Goal: Transaction & Acquisition: Purchase product/service

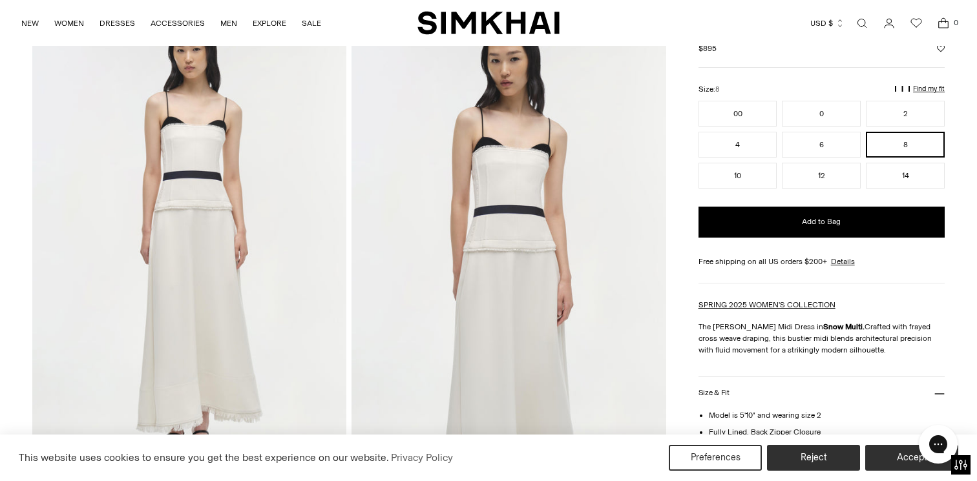
scroll to position [83, 0]
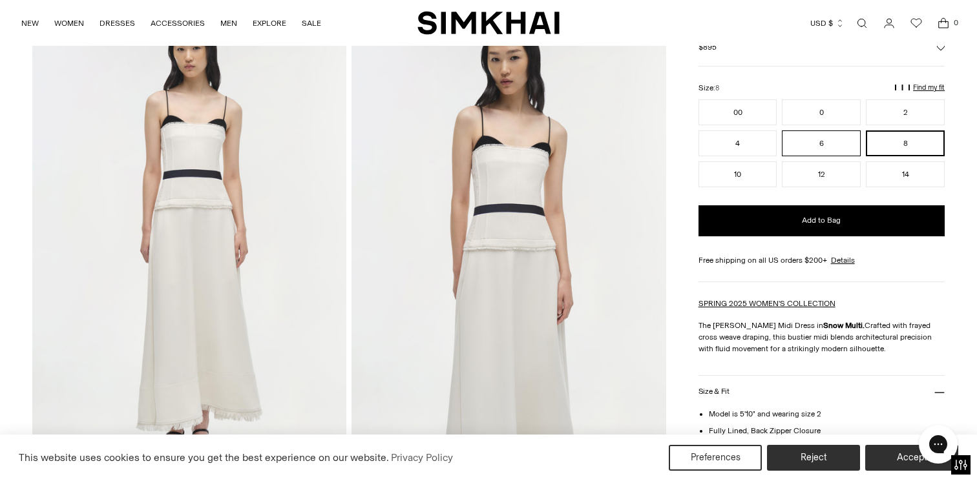
click at [801, 142] on button "6" at bounding box center [821, 143] width 79 height 26
click at [922, 83] on div "Size: 6" at bounding box center [821, 88] width 246 height 12
click at [922, 84] on p "Find my fit" at bounding box center [929, 88] width 32 height 8
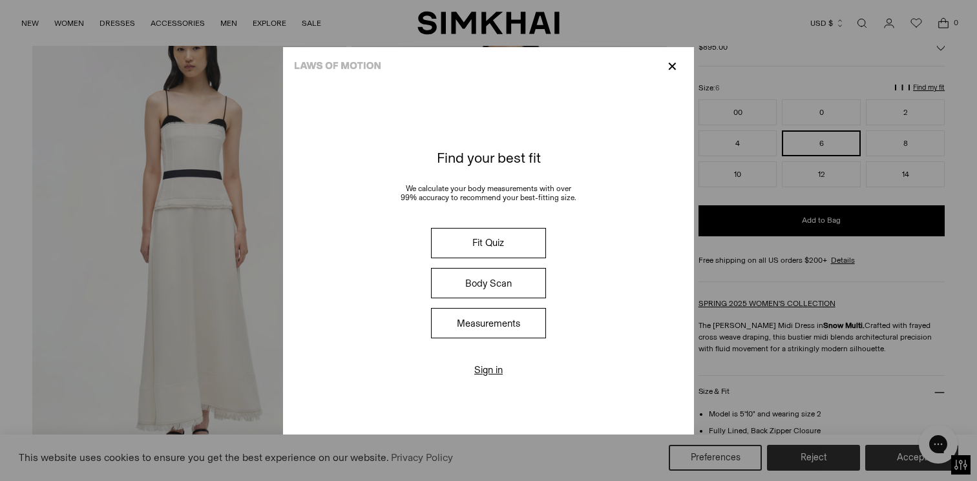
click at [510, 248] on button "Fit Quiz" at bounding box center [488, 243] width 115 height 30
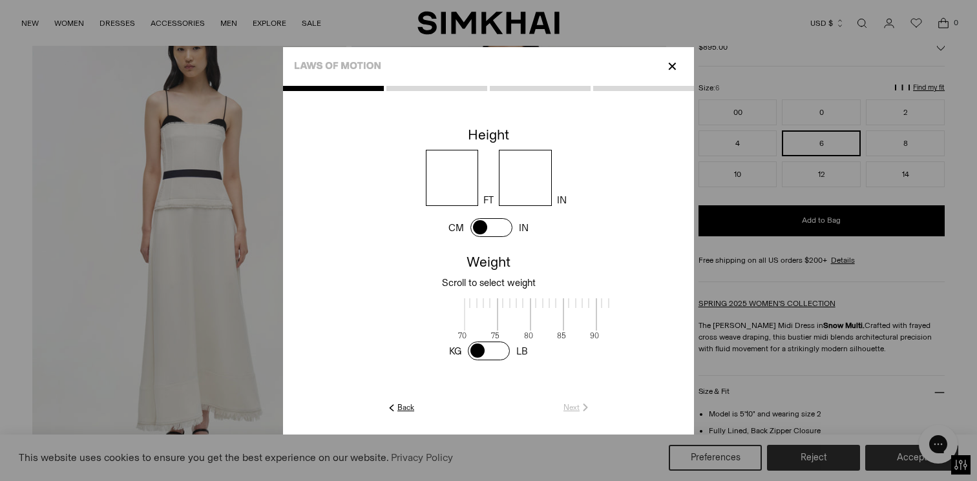
scroll to position [1, 420]
click at [453, 180] on input "number" at bounding box center [452, 178] width 53 height 56
type input "*"
click at [548, 167] on input "number" at bounding box center [525, 178] width 53 height 56
type input "*"
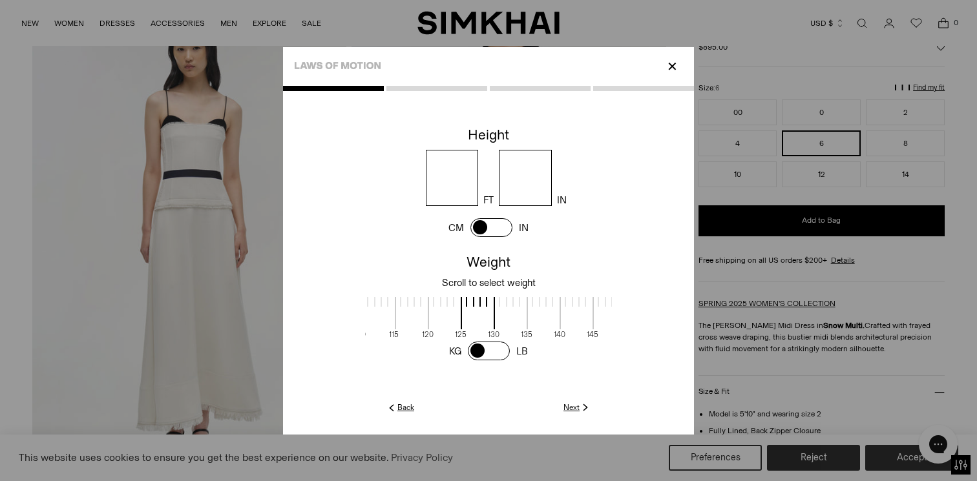
scroll to position [1, 363]
drag, startPoint x: 428, startPoint y: 323, endPoint x: 484, endPoint y: 322, distance: 56.2
click at [484, 322] on span at bounding box center [480, 313] width 34 height 32
click at [463, 302] on span at bounding box center [480, 313] width 34 height 32
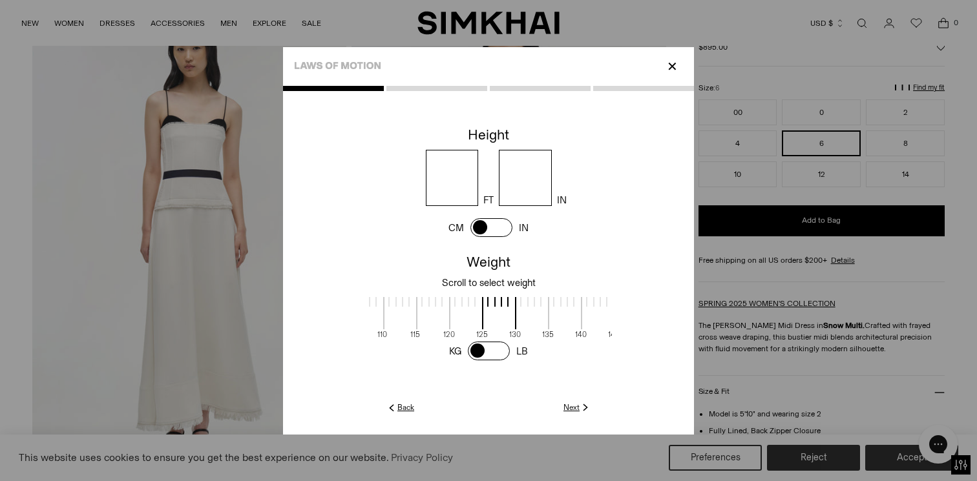
drag, startPoint x: 504, startPoint y: 315, endPoint x: 523, endPoint y: 315, distance: 18.7
click at [523, 315] on span at bounding box center [532, 313] width 34 height 32
click at [573, 408] on link "Next" at bounding box center [577, 408] width 28 height 12
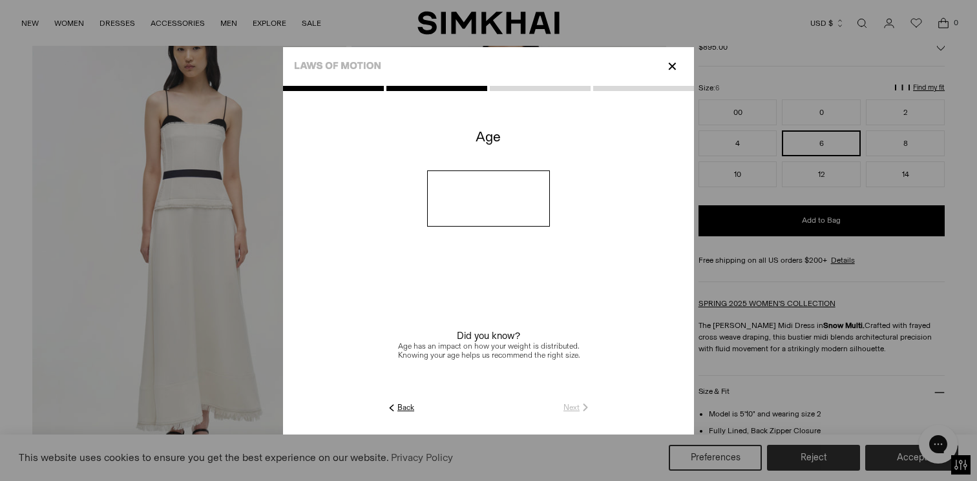
click at [496, 210] on input "number" at bounding box center [488, 199] width 123 height 56
type input "**"
click at [568, 410] on link "Next" at bounding box center [577, 408] width 28 height 12
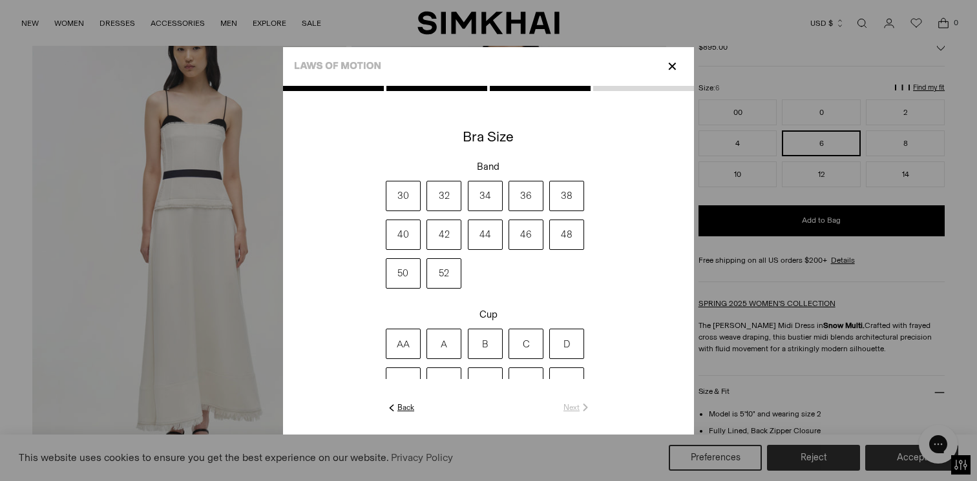
click at [528, 195] on label "36" at bounding box center [525, 196] width 35 height 30
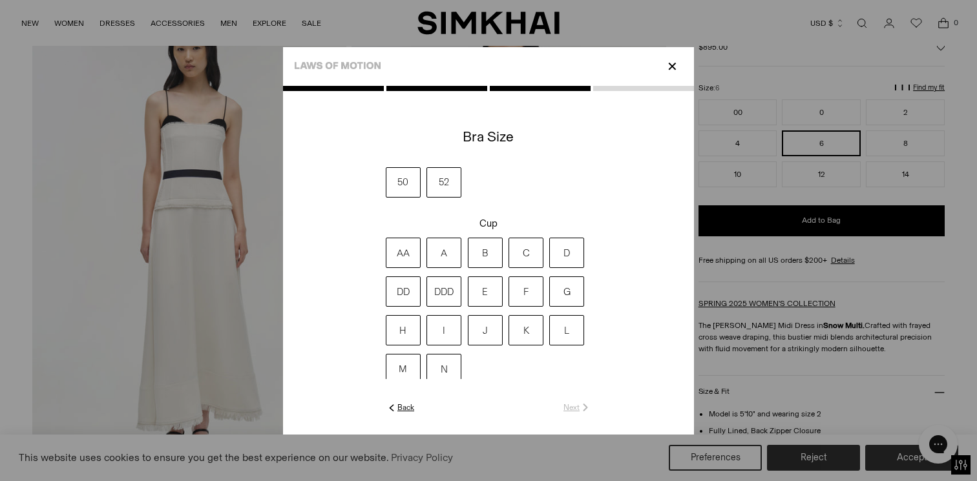
click at [521, 250] on label "C" at bounding box center [525, 253] width 35 height 30
click at [569, 408] on link "Next" at bounding box center [577, 408] width 28 height 12
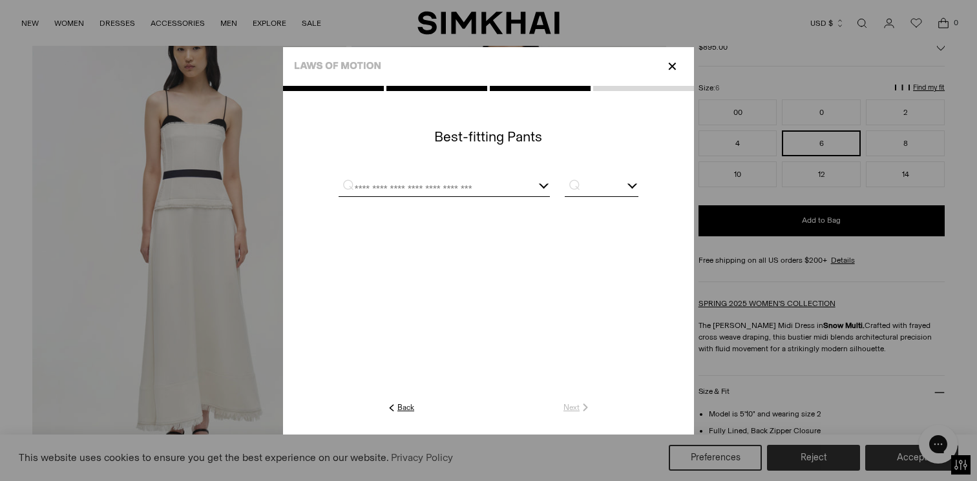
click at [509, 189] on input "text" at bounding box center [428, 188] width 180 height 16
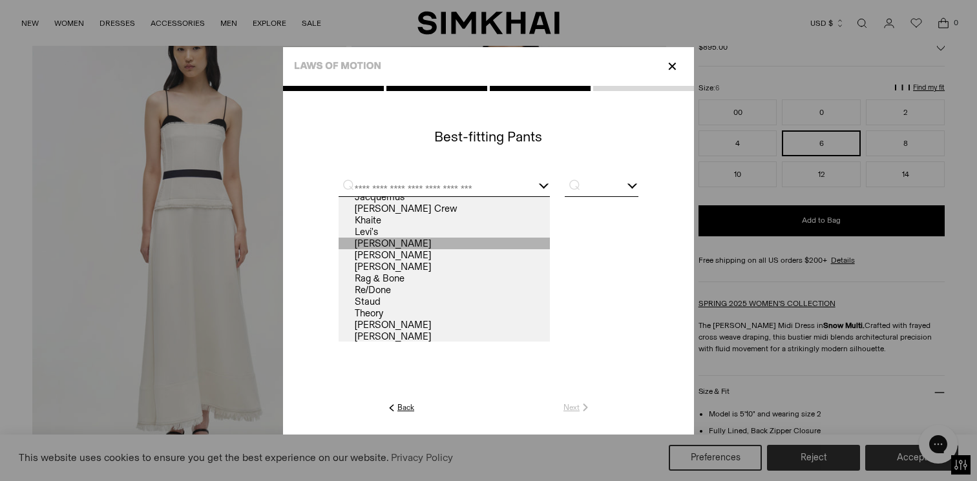
scroll to position [70, 0]
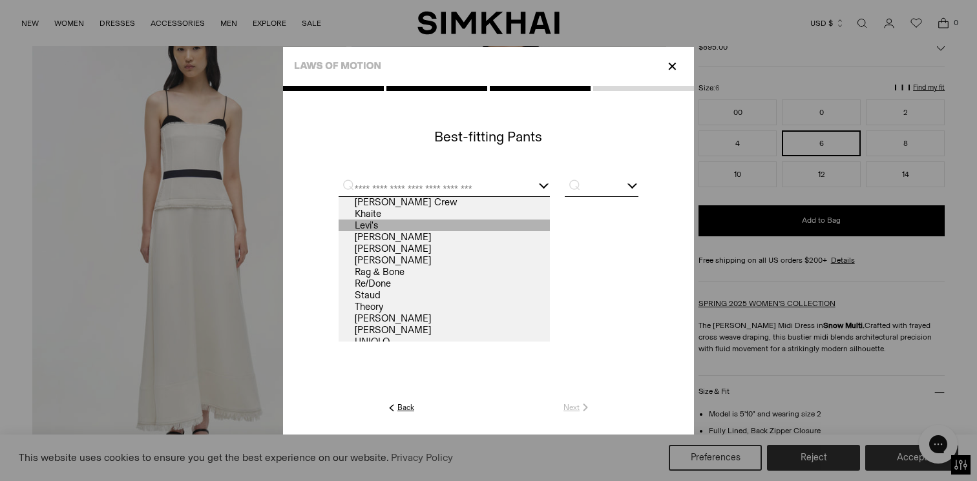
click at [386, 224] on link "Levi's" at bounding box center [443, 226] width 211 height 12
type input "******"
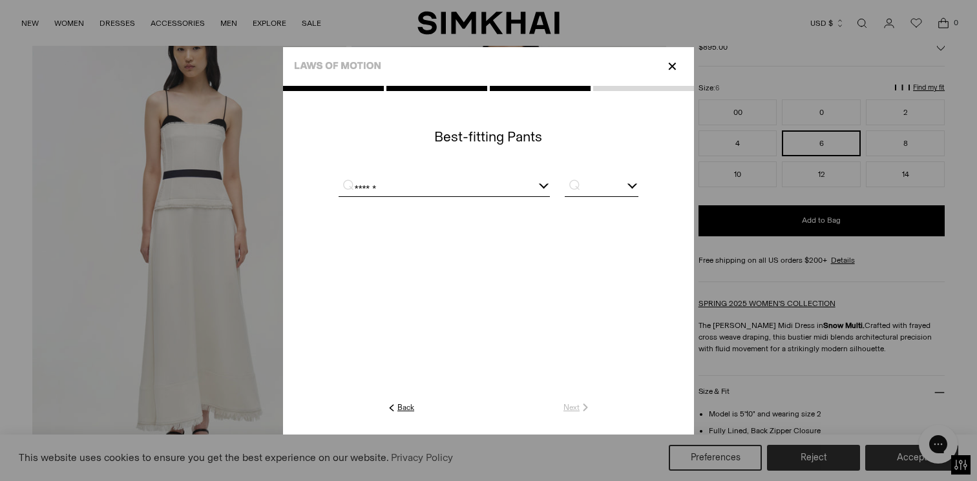
click at [582, 183] on p "⌕" at bounding box center [570, 184] width 25 height 13
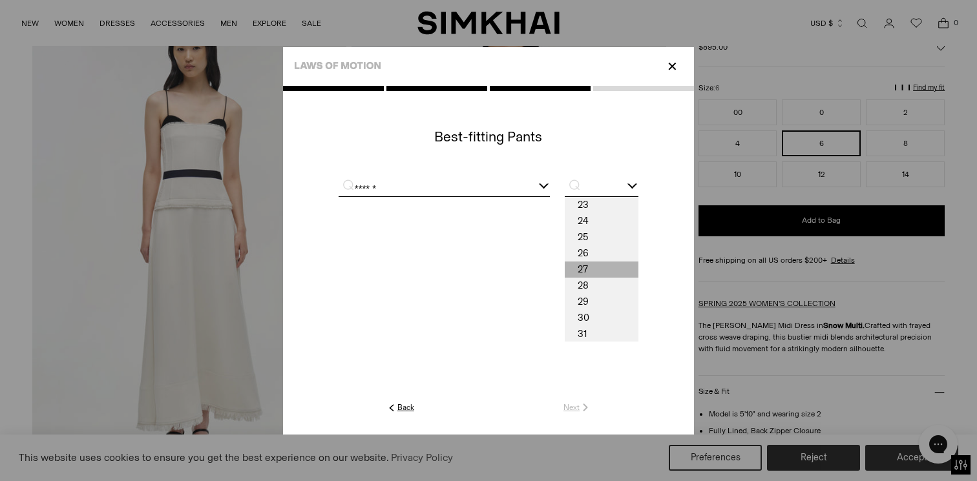
click at [585, 271] on span "27" at bounding box center [602, 270] width 74 height 16
type input "**"
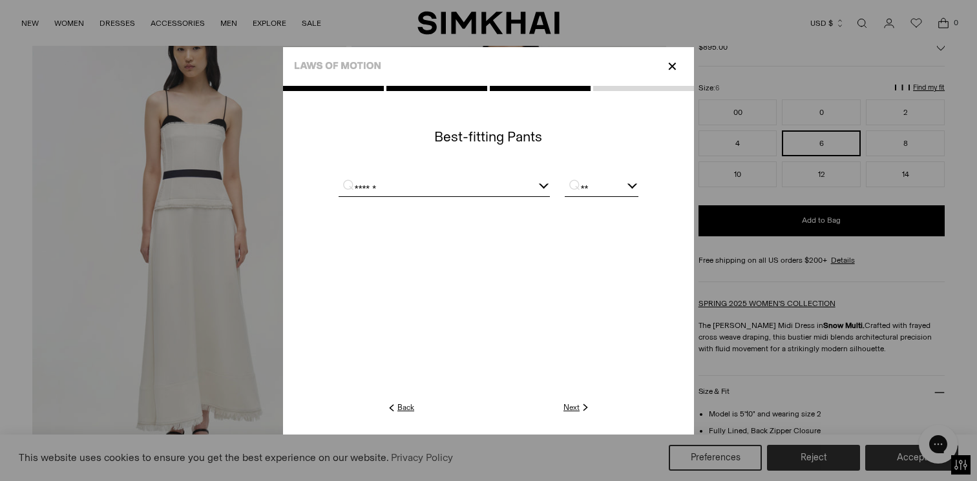
click at [572, 409] on link "Next" at bounding box center [577, 408] width 28 height 12
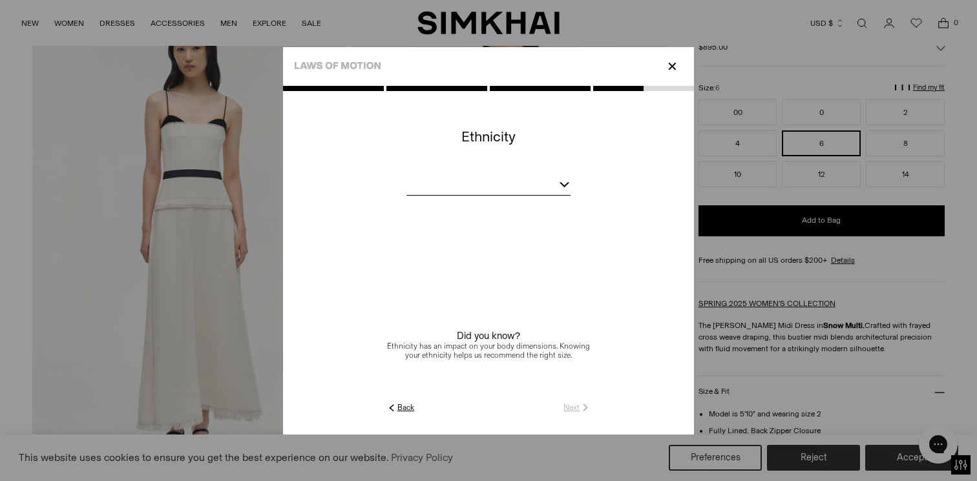
click at [510, 190] on div at bounding box center [488, 187] width 164 height 16
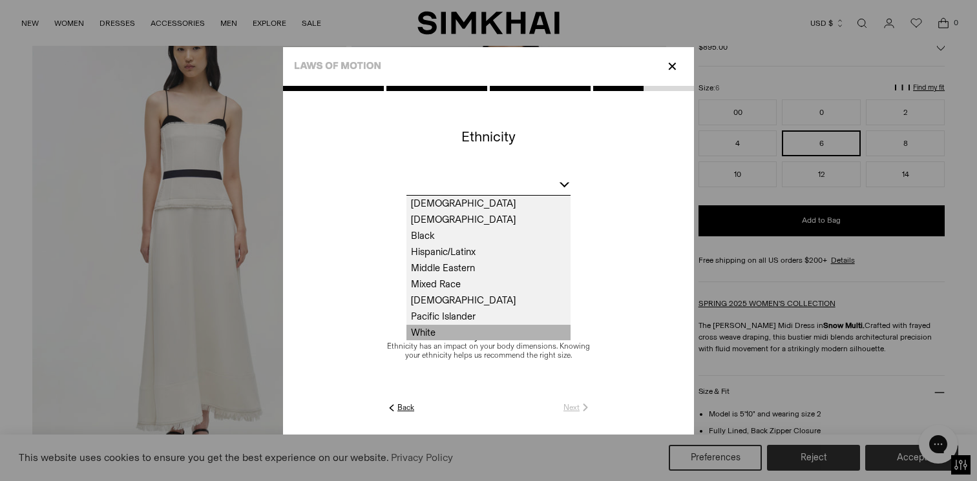
click at [446, 329] on span "White" at bounding box center [488, 333] width 164 height 16
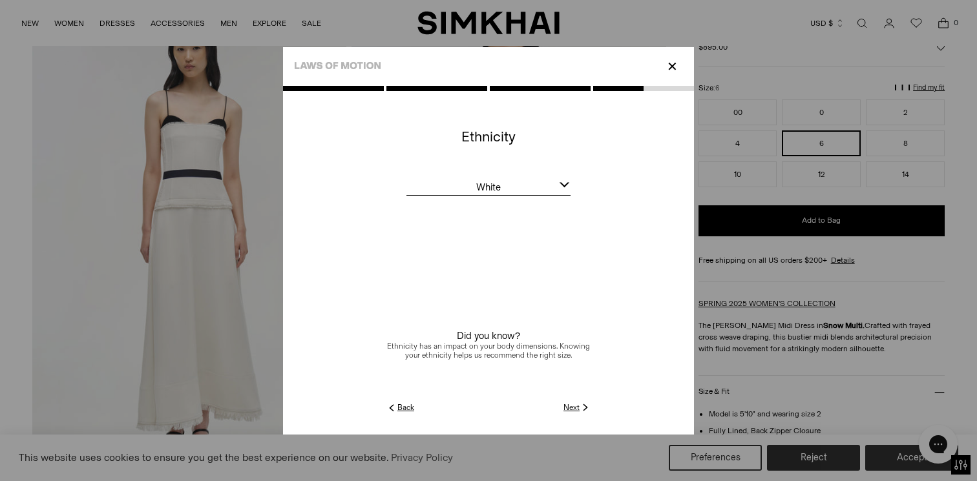
click at [576, 408] on link "Next" at bounding box center [577, 408] width 28 height 12
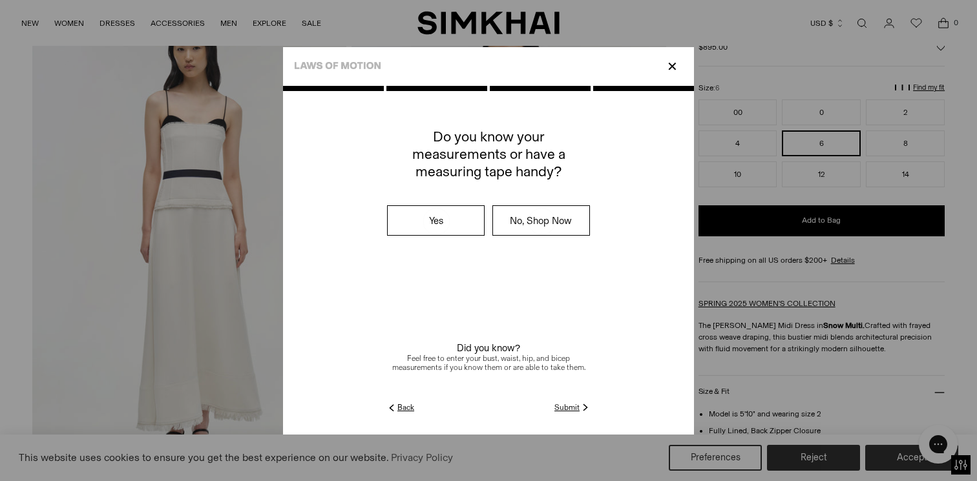
click at [561, 408] on link "Submit" at bounding box center [572, 408] width 37 height 12
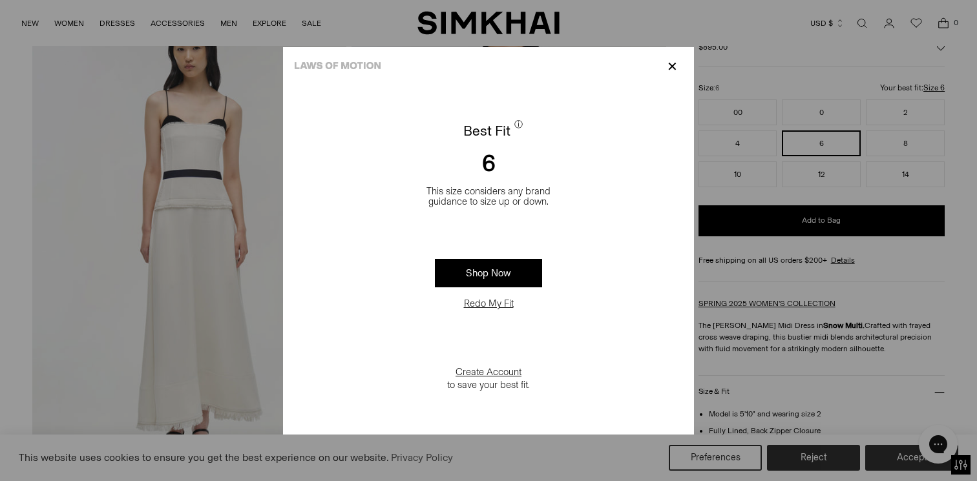
click at [670, 65] on p "✕" at bounding box center [671, 67] width 17 height 22
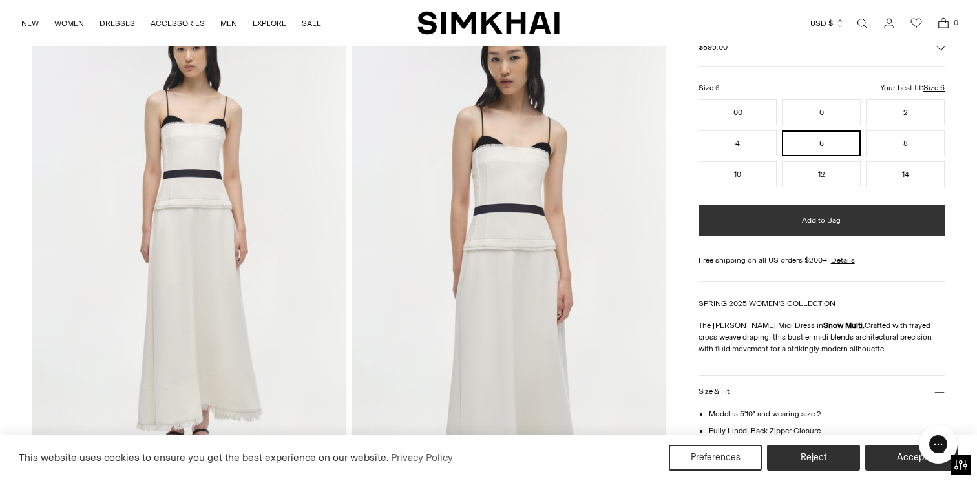
click at [735, 227] on button "Add to Bag" at bounding box center [821, 220] width 246 height 31
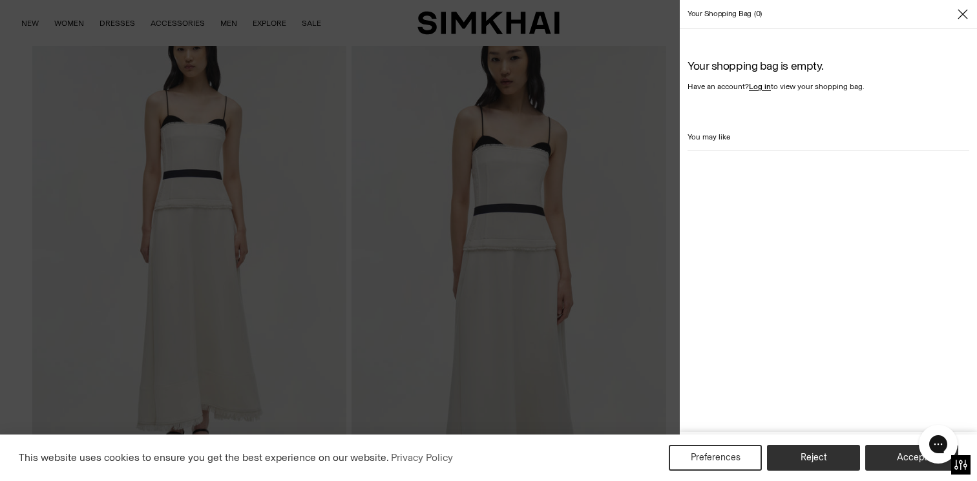
click at [311, 24] on div at bounding box center [488, 240] width 977 height 481
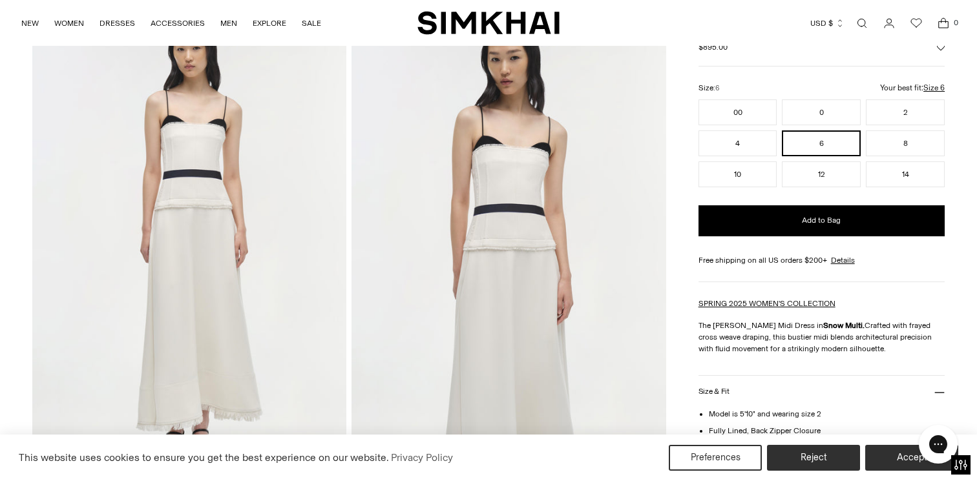
click at [311, 24] on link "SALE" at bounding box center [311, 23] width 19 height 28
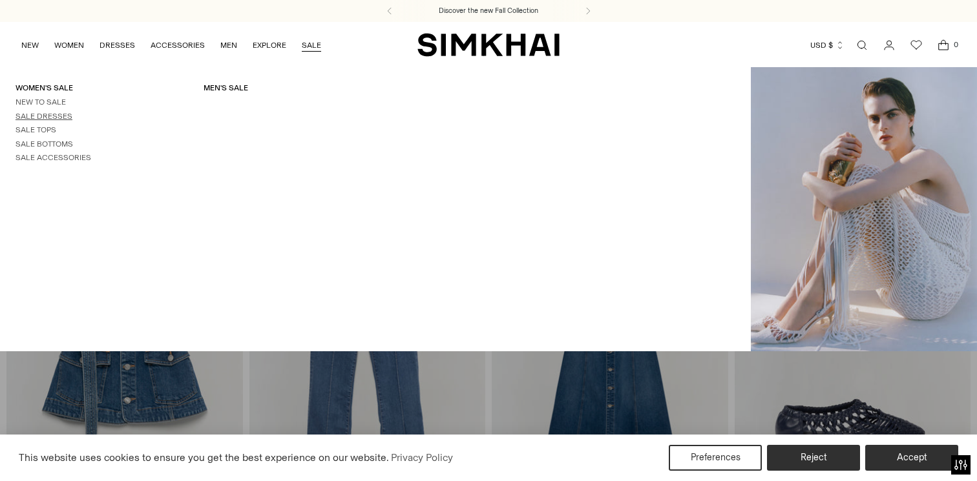
click at [61, 114] on link "Sale Dresses" at bounding box center [44, 116] width 57 height 9
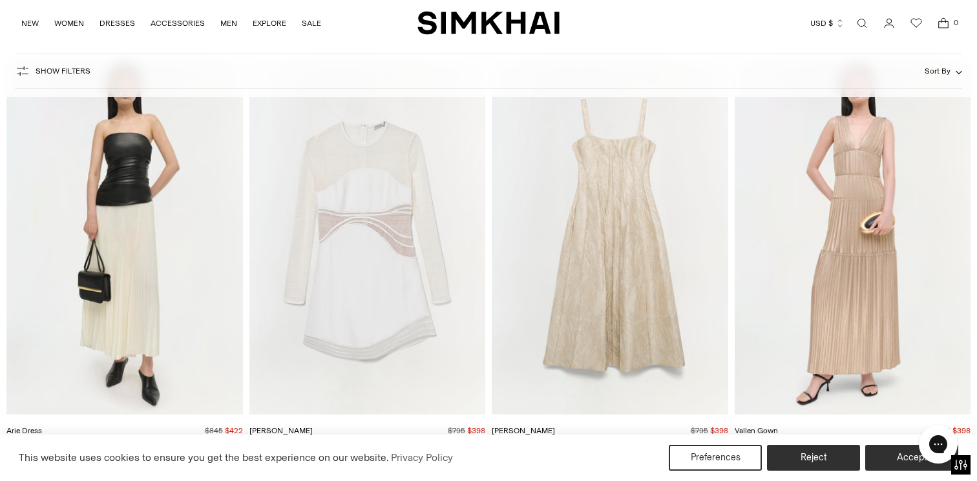
scroll to position [11039, 0]
click at [0, 0] on img "Maya Dress" at bounding box center [0, 0] width 0 height 0
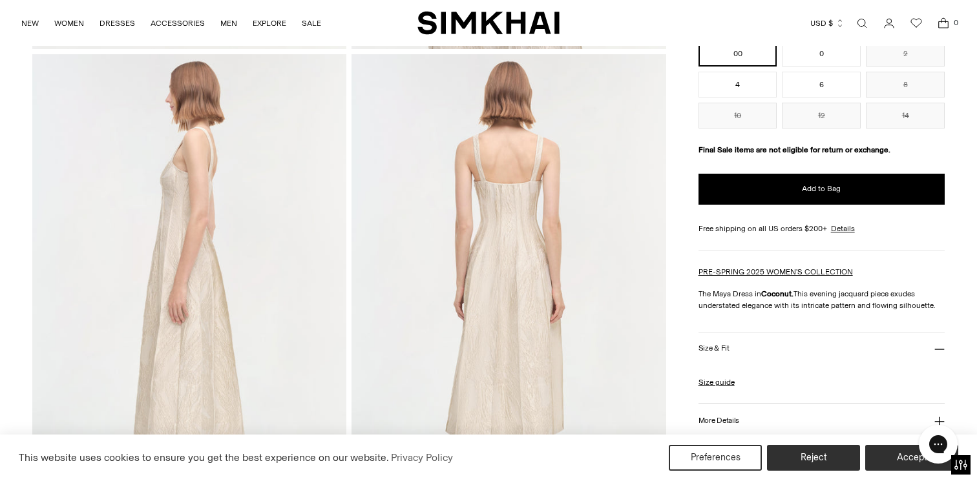
scroll to position [320, 0]
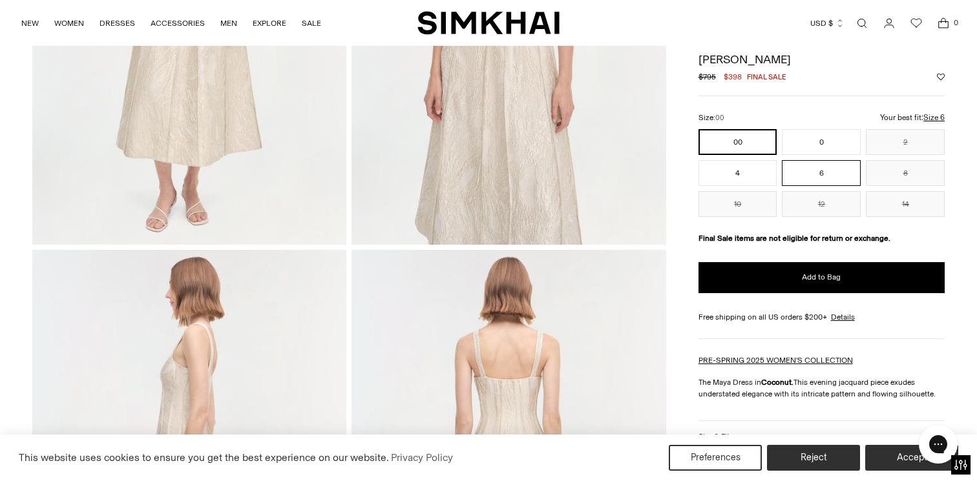
click at [819, 174] on button "6" at bounding box center [821, 173] width 79 height 26
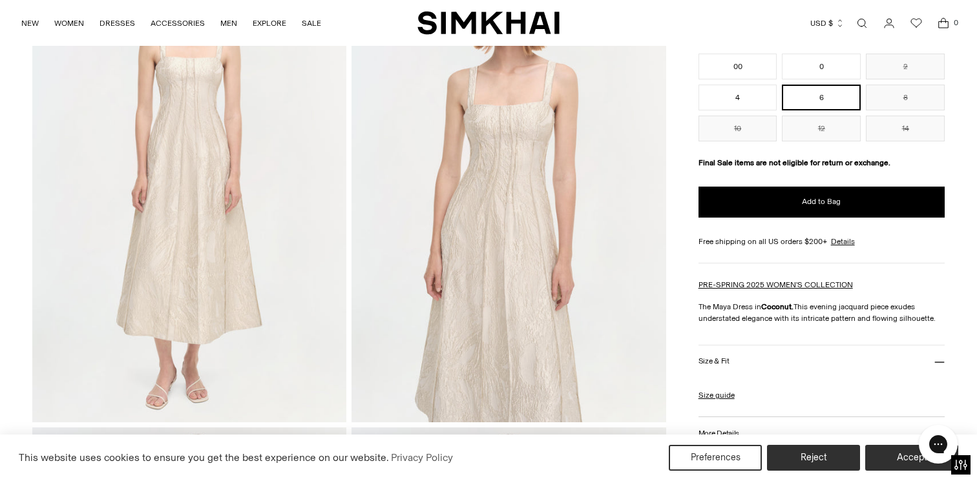
scroll to position [141, 0]
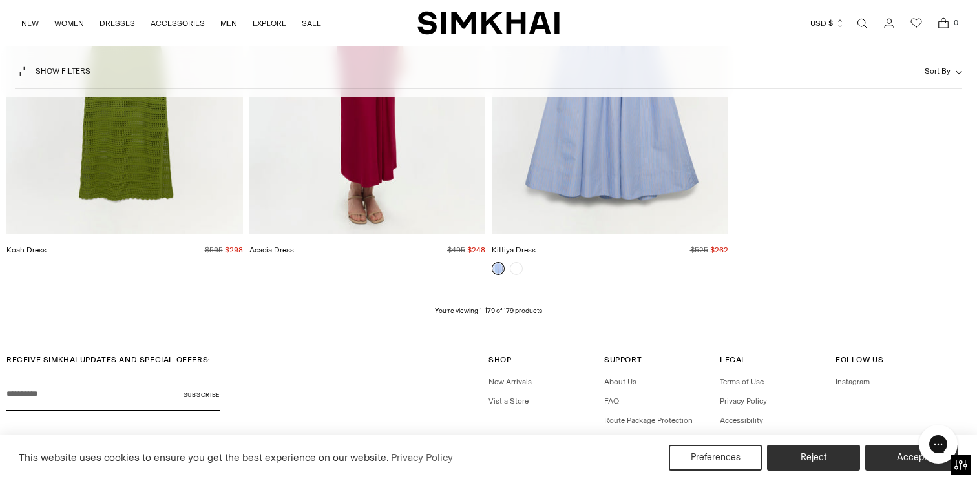
scroll to position [18788, 0]
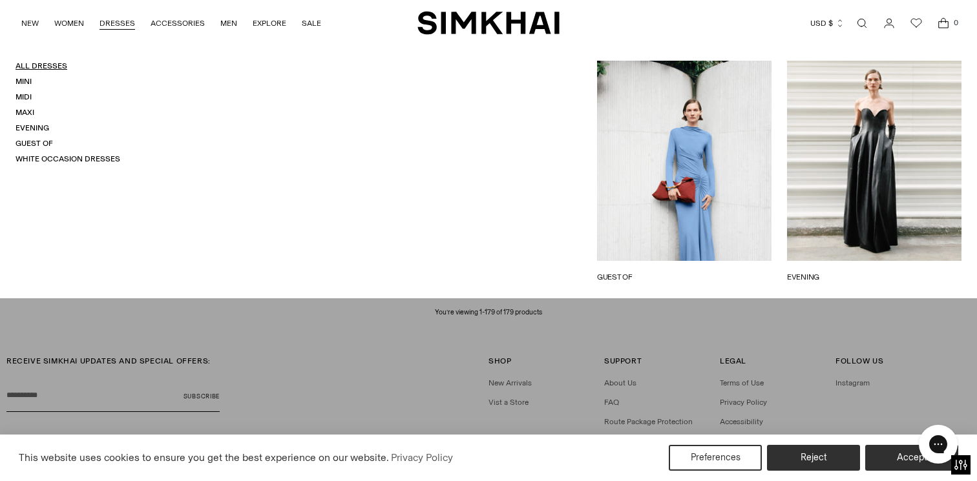
click at [42, 64] on link "All Dresses" at bounding box center [42, 65] width 52 height 9
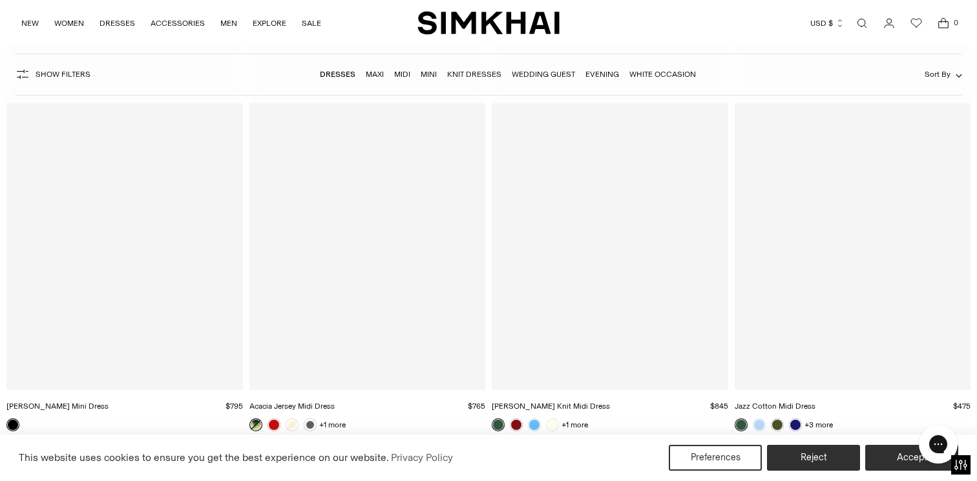
scroll to position [5087, 0]
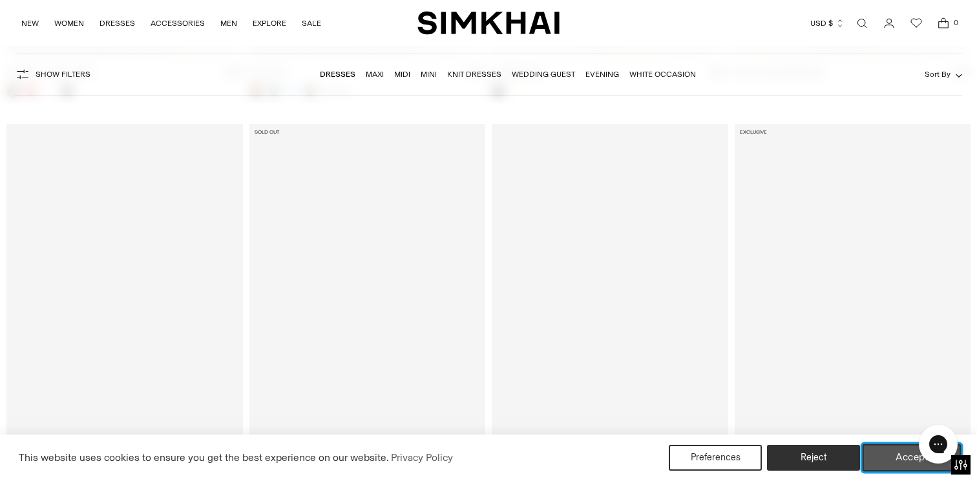
click at [889, 457] on button "Accept" at bounding box center [911, 457] width 99 height 27
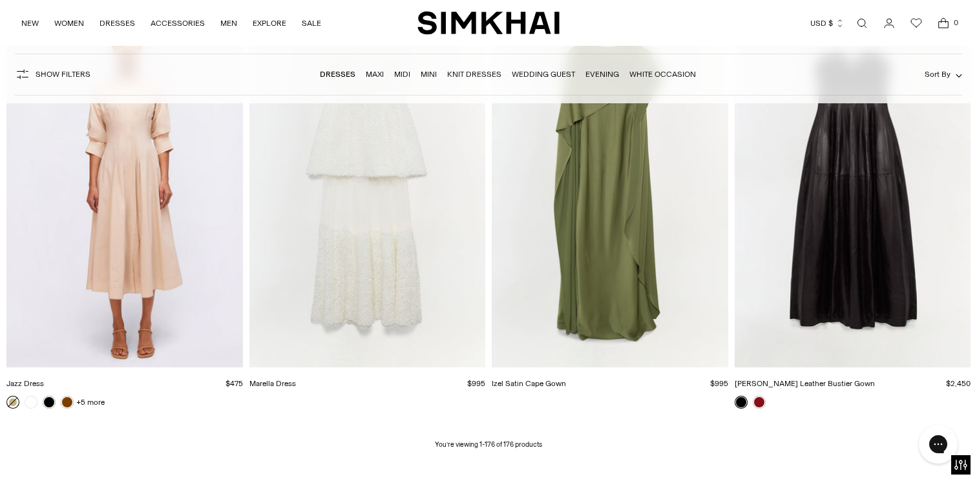
scroll to position [18239, 0]
